Goal: Navigation & Orientation: Find specific page/section

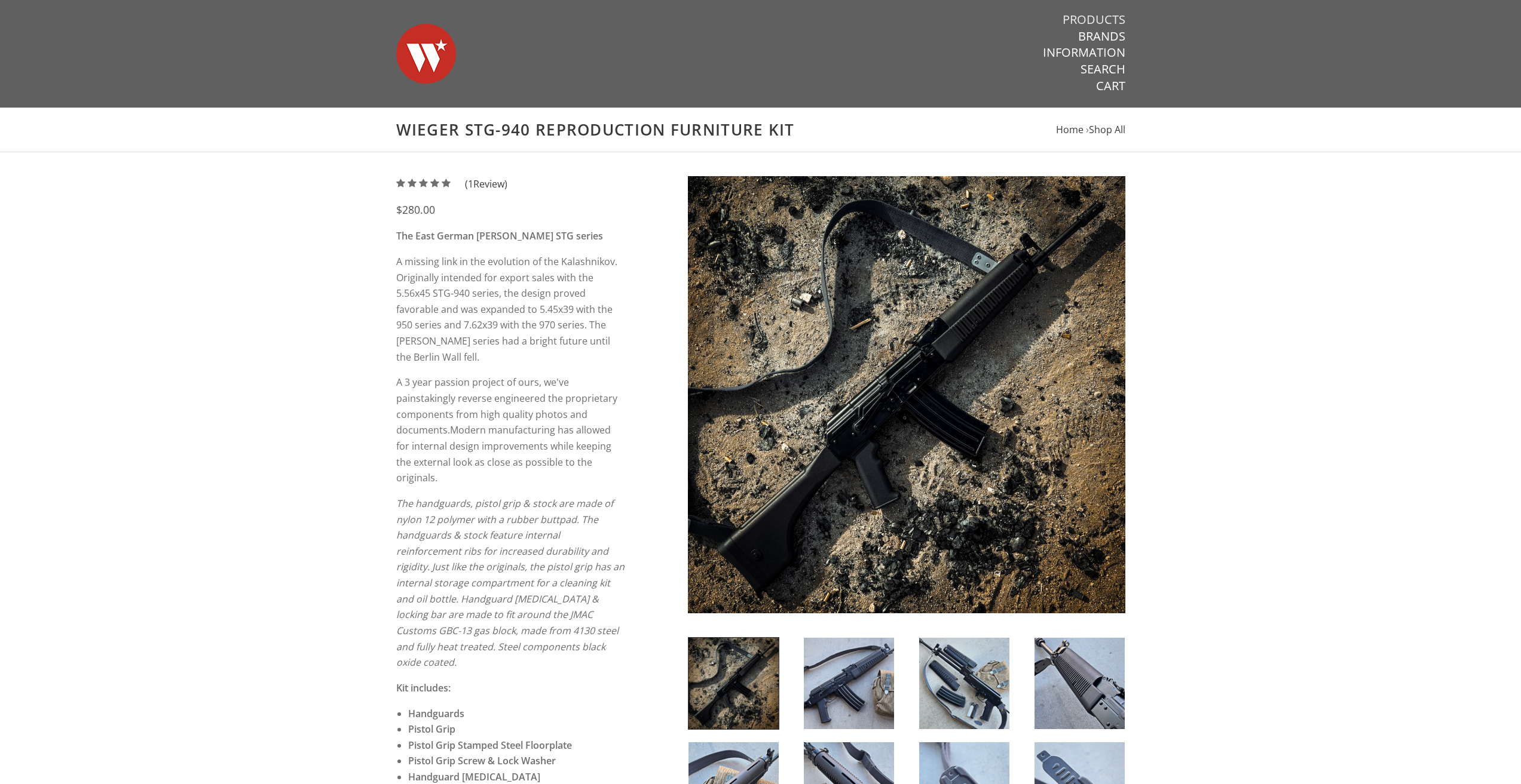
click at [1105, 19] on link "Products" at bounding box center [1094, 20] width 63 height 16
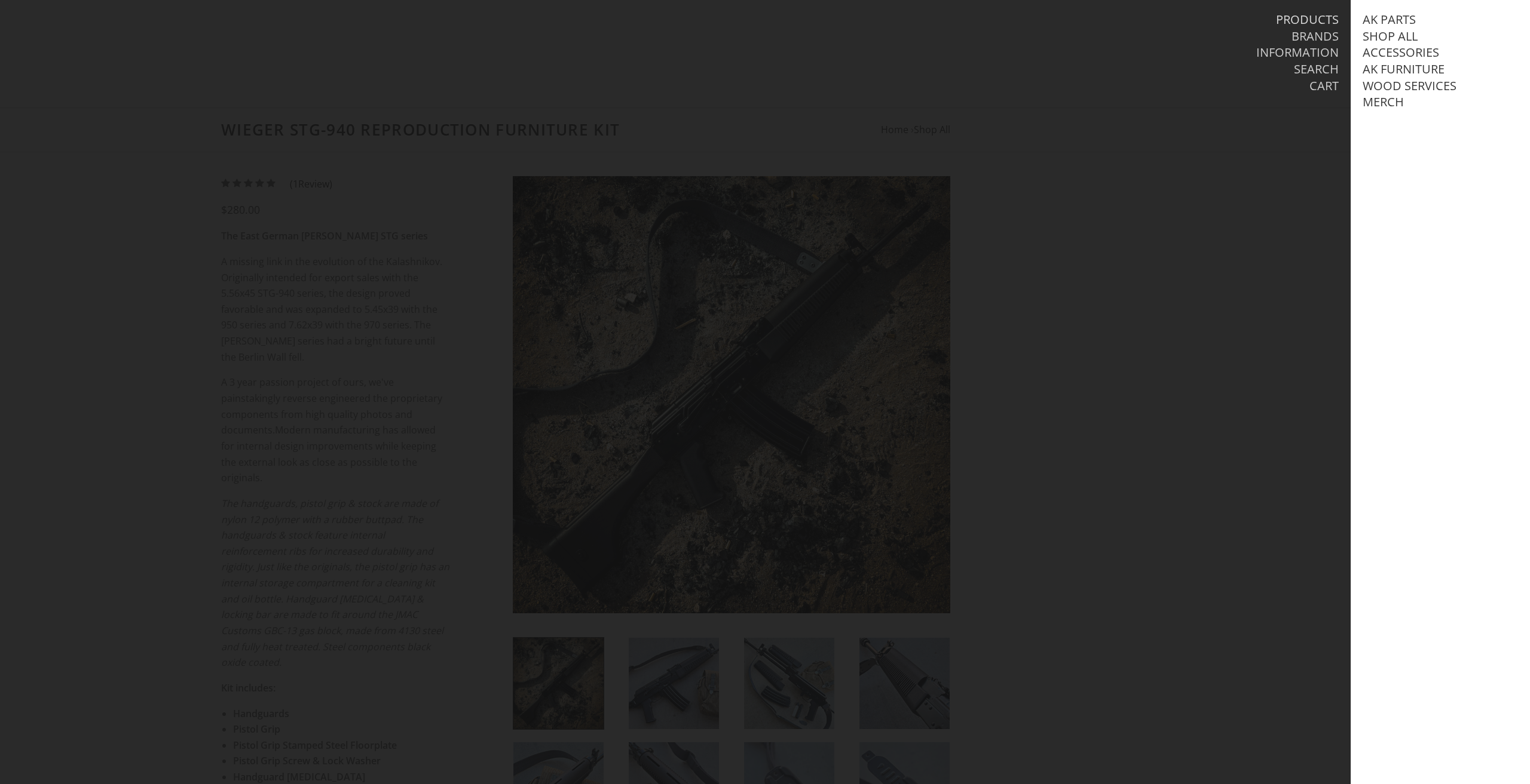
click at [1315, 16] on link "Products" at bounding box center [1307, 20] width 63 height 16
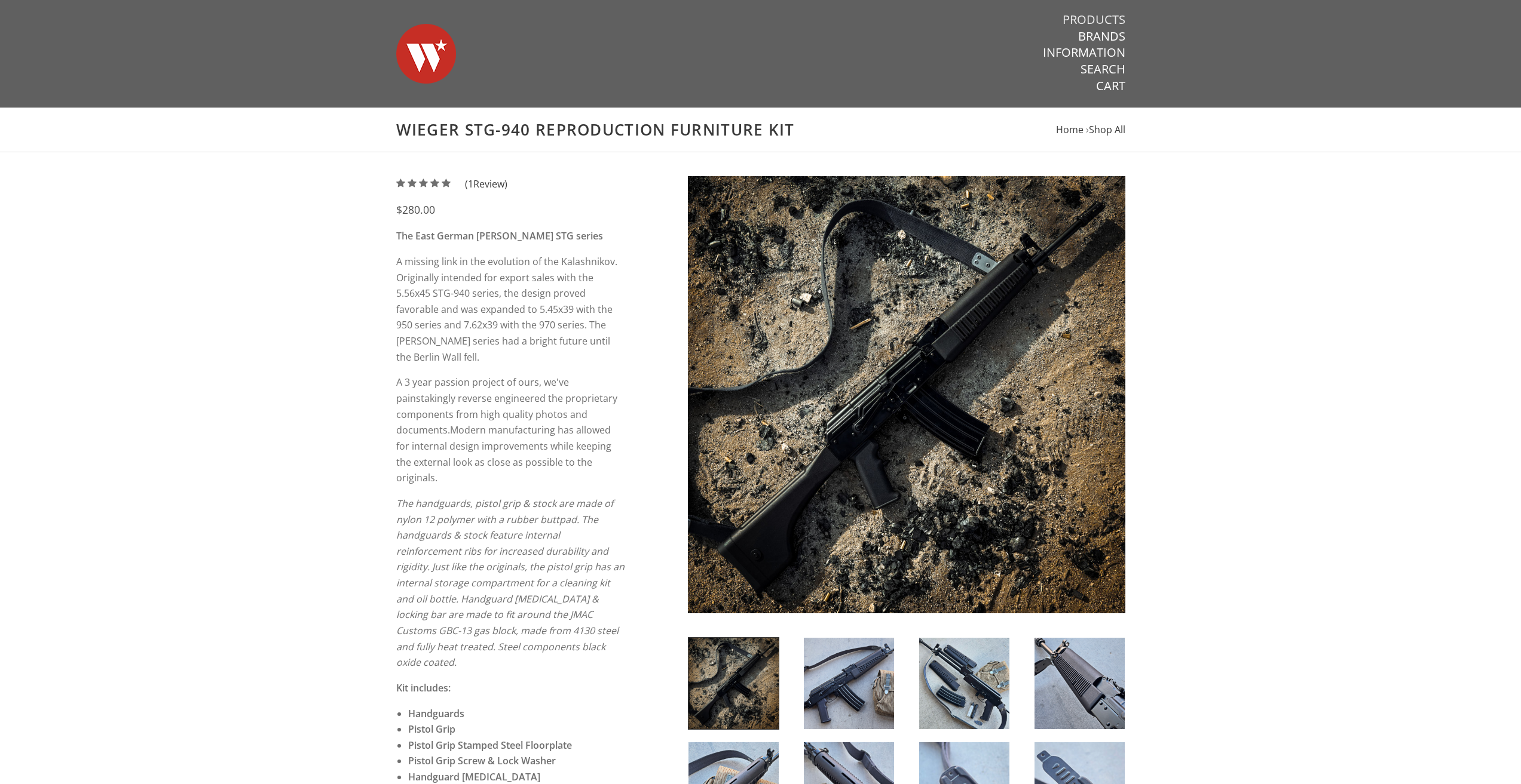
click at [1095, 16] on link "Products" at bounding box center [1094, 20] width 63 height 16
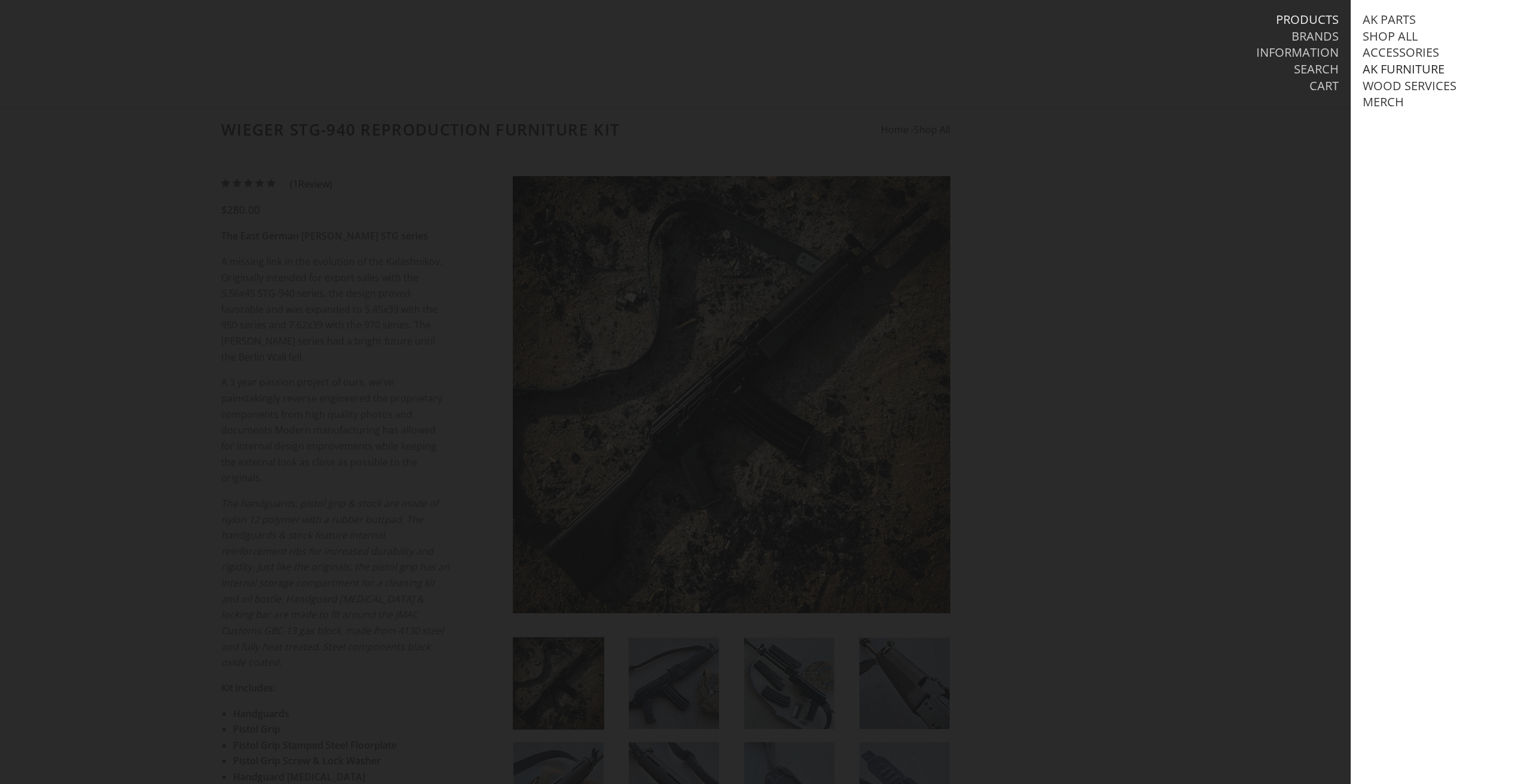
click at [1400, 72] on link "AK Furniture" at bounding box center [1404, 70] width 82 height 16
click at [1410, 84] on link "View all AK Furniture" at bounding box center [1443, 86] width 136 height 16
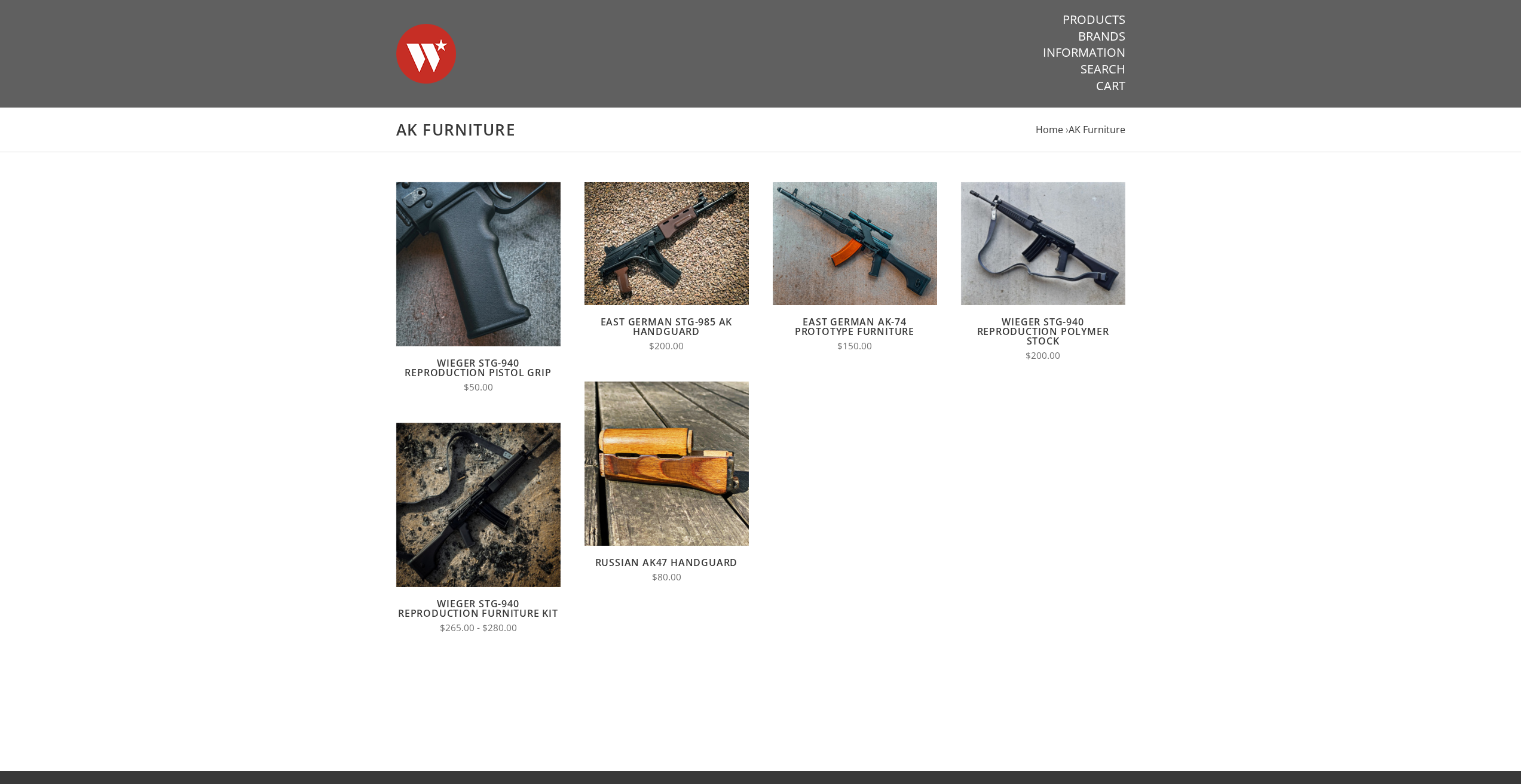
click at [887, 329] on link "East German AK-74 Prototype Furniture" at bounding box center [855, 326] width 120 height 23
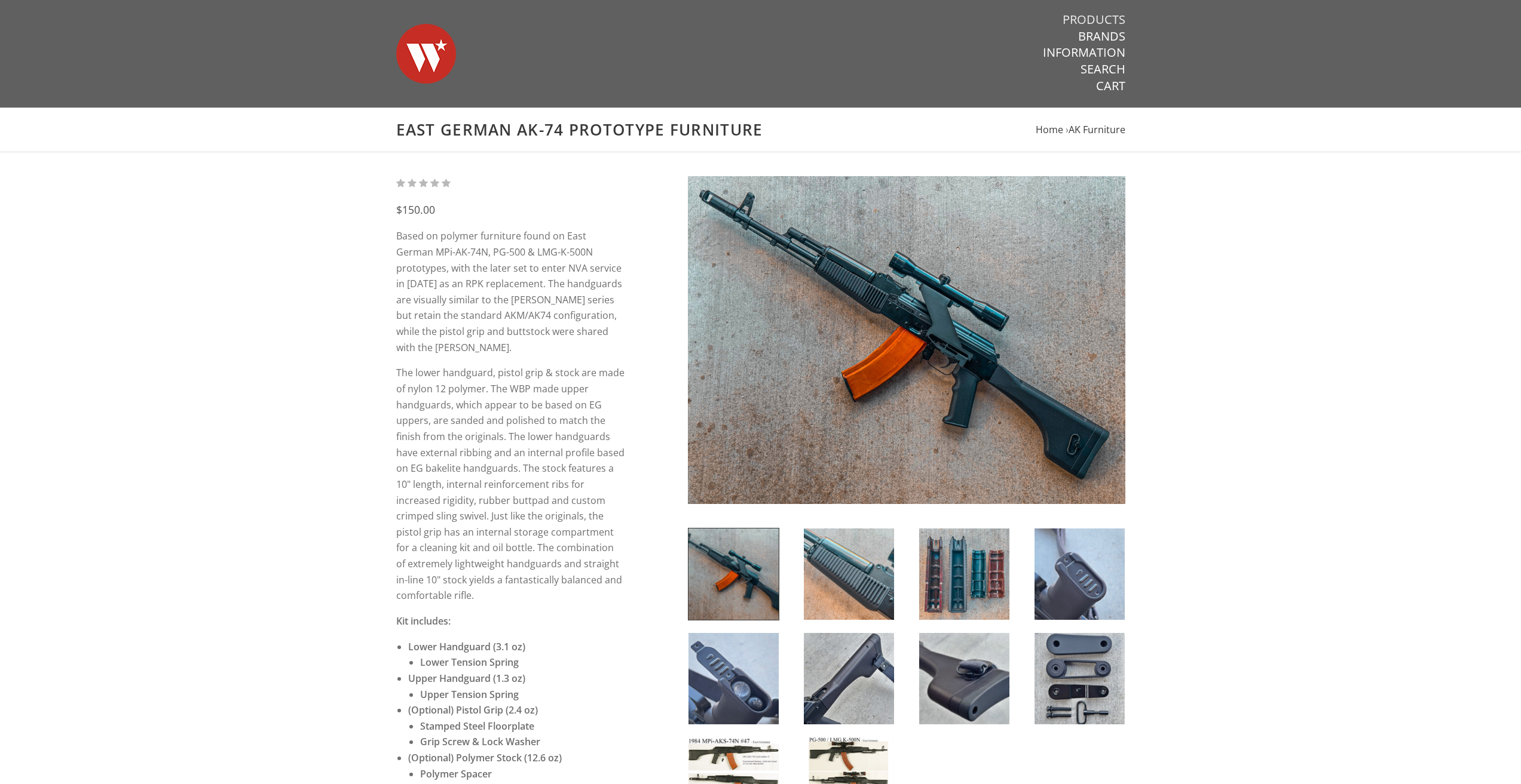
click at [1098, 20] on link "Products" at bounding box center [1094, 20] width 63 height 16
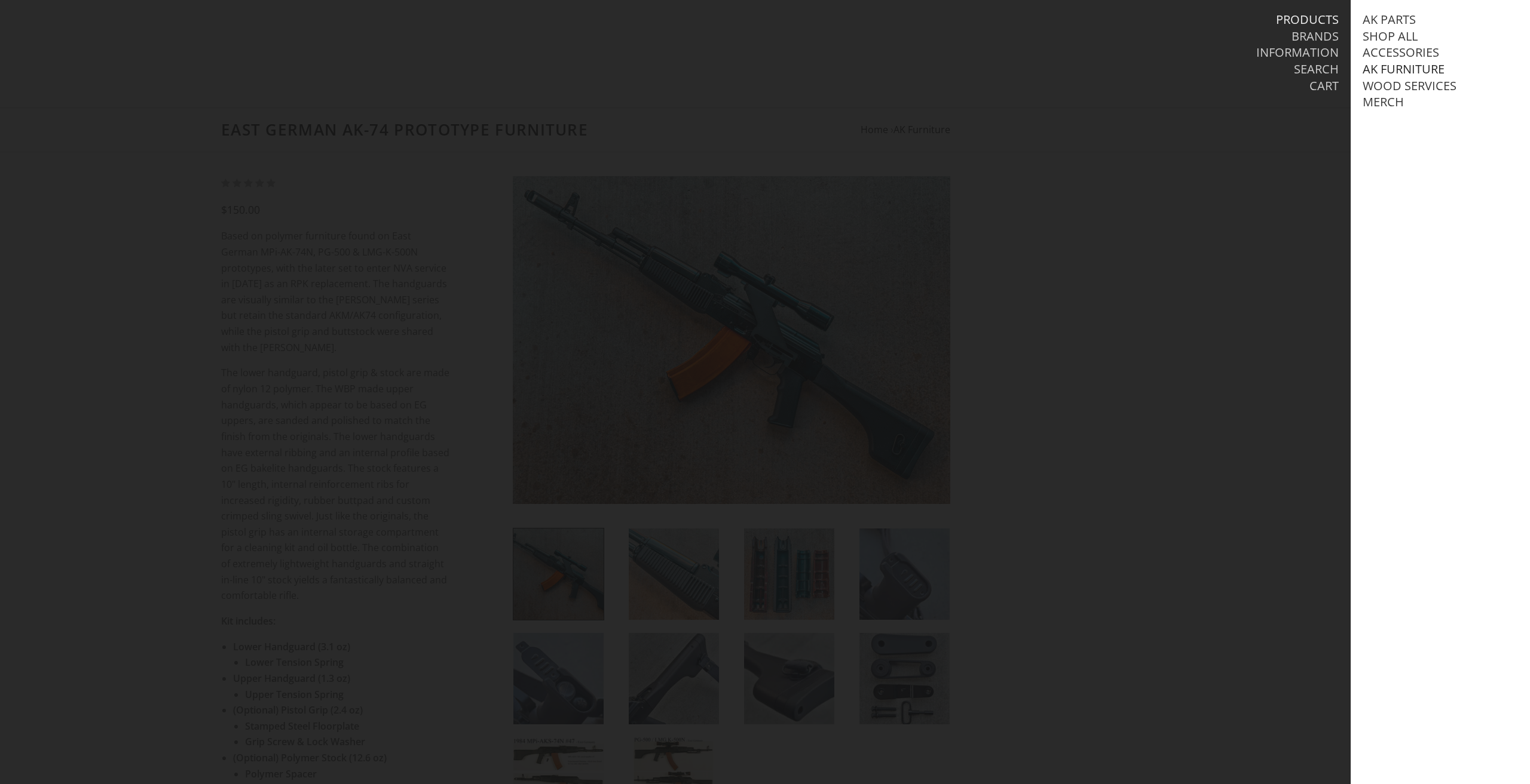
click at [1384, 71] on link "AK Furniture" at bounding box center [1404, 70] width 82 height 16
click at [1400, 127] on link "Handguards" at bounding box center [1416, 119] width 83 height 16
